Goal: Use online tool/utility: Use online tool/utility

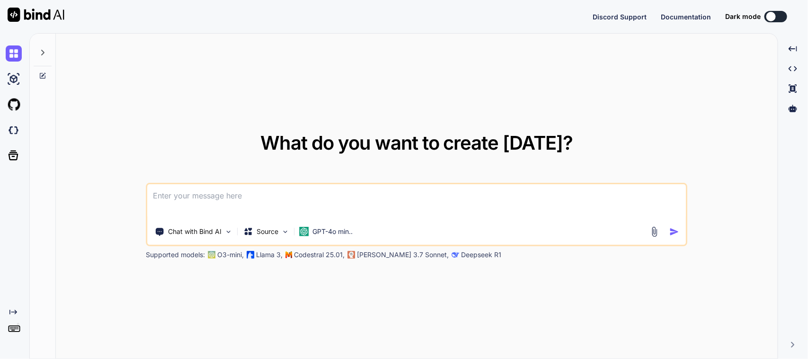
click at [231, 191] on textarea at bounding box center [417, 201] width 538 height 35
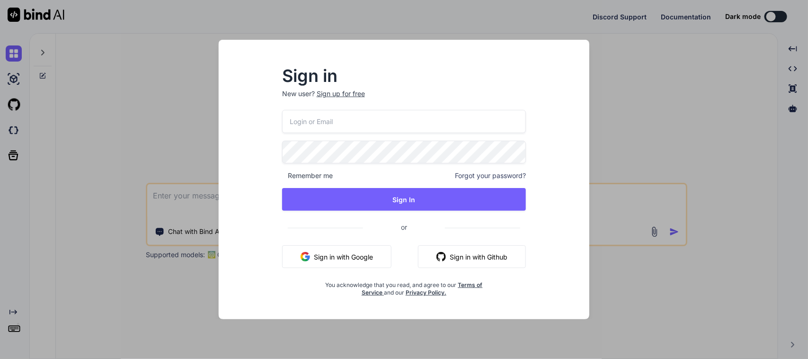
click at [363, 260] on button "Sign in with Google" at bounding box center [336, 256] width 109 height 23
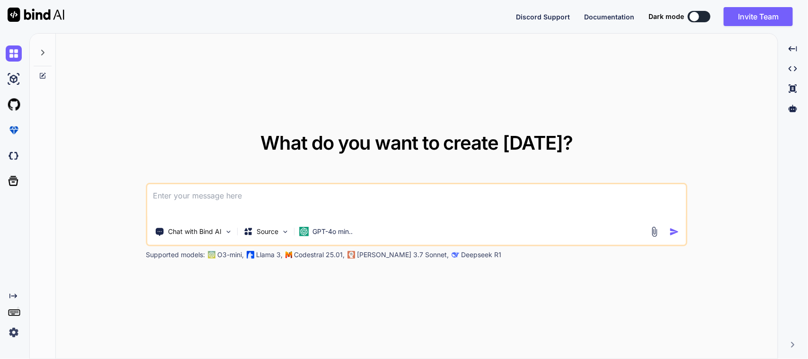
click at [282, 194] on textarea at bounding box center [417, 201] width 538 height 35
paste textarea "Work on to create badge for PI mode active in item detail screen. Work on to mo…"
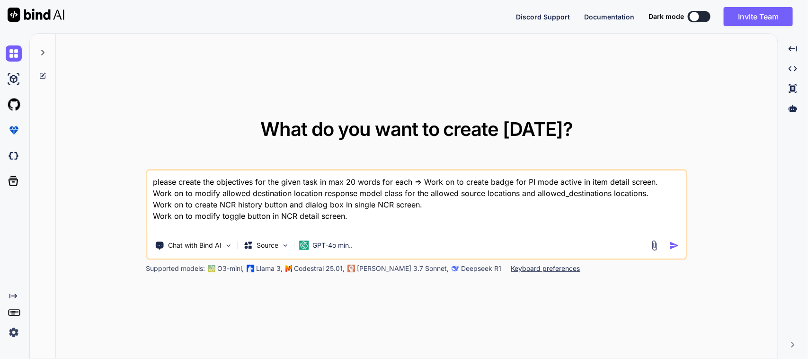
type textarea "please create the objectives for the given task in max 20 words for each => Wor…"
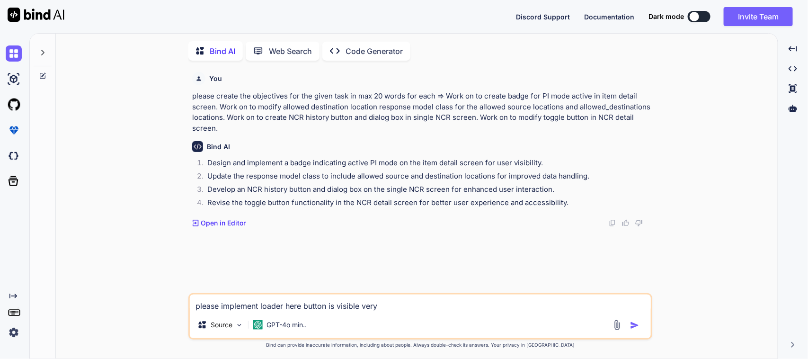
scroll to position [4, 0]
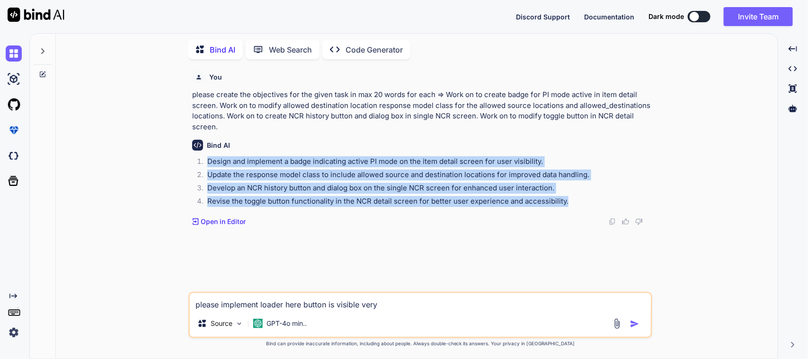
drag, startPoint x: 576, startPoint y: 200, endPoint x: 206, endPoint y: 160, distance: 371.5
click at [206, 160] on ol "Design and implement a badge indicating active PI mode on the item detail scree…" at bounding box center [421, 182] width 458 height 53
copy ol "Design and implement a badge indicating active PI mode on the item detail scree…"
